Goal: Browse casually

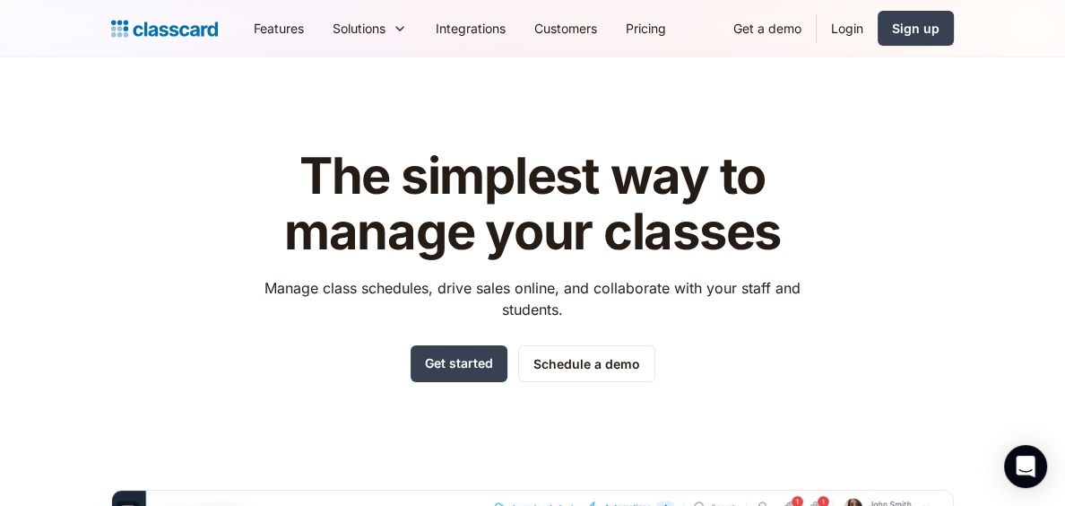
drag, startPoint x: 420, startPoint y: 377, endPoint x: 438, endPoint y: 369, distance: 18.5
